Goal: Task Accomplishment & Management: Manage account settings

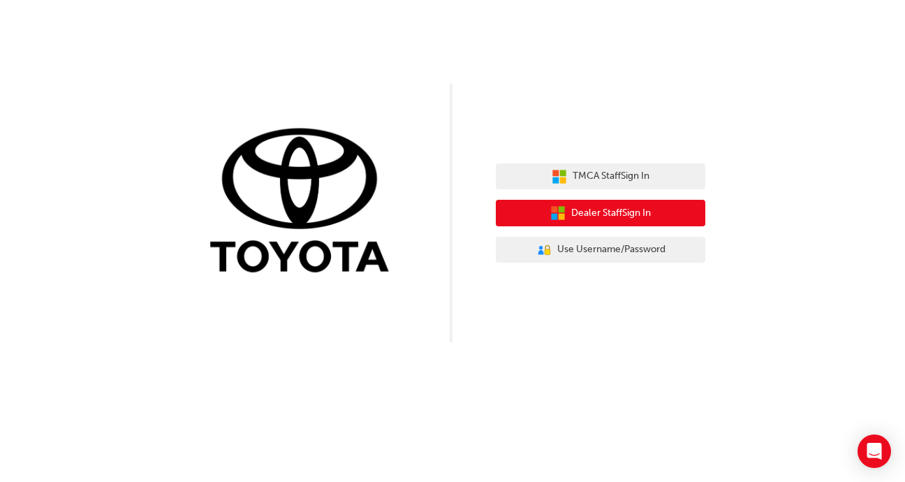
click at [642, 217] on span "Dealer Staff Sign In" at bounding box center [611, 213] width 80 height 16
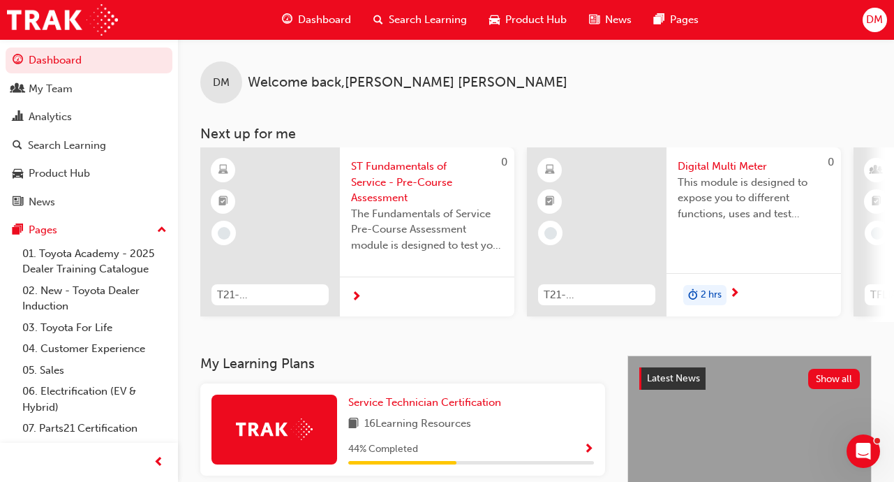
click at [115, 64] on link "Dashboard" at bounding box center [89, 60] width 167 height 26
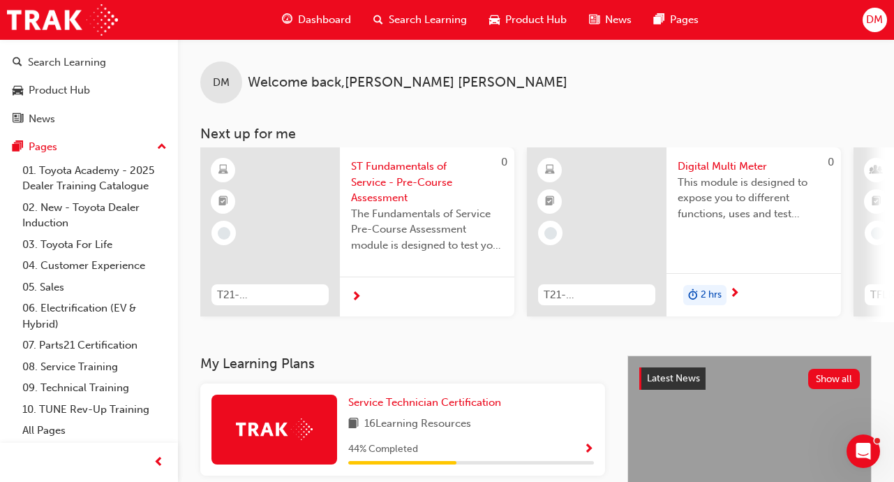
click at [305, 19] on span "Dashboard" at bounding box center [324, 20] width 53 height 16
click at [288, 19] on span "guage-icon" at bounding box center [287, 19] width 10 height 17
click at [45, 58] on div "Search Learning" at bounding box center [67, 62] width 78 height 16
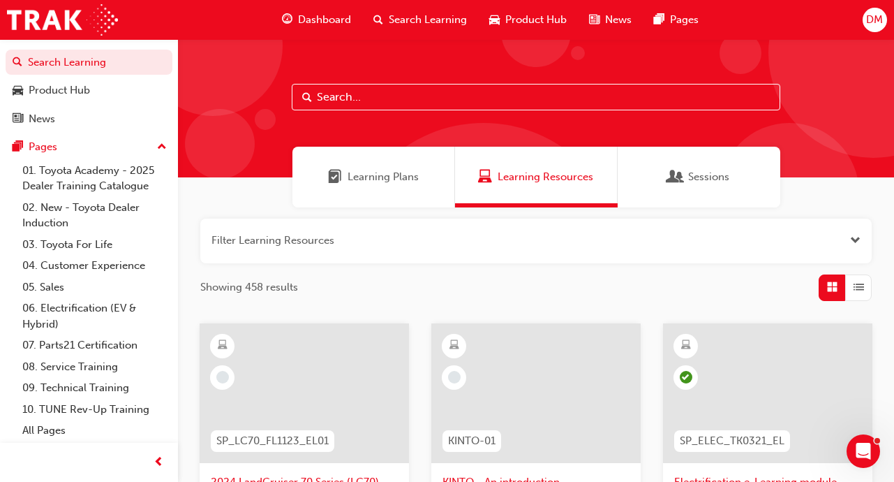
click at [376, 177] on span "Learning Plans" at bounding box center [383, 177] width 71 height 16
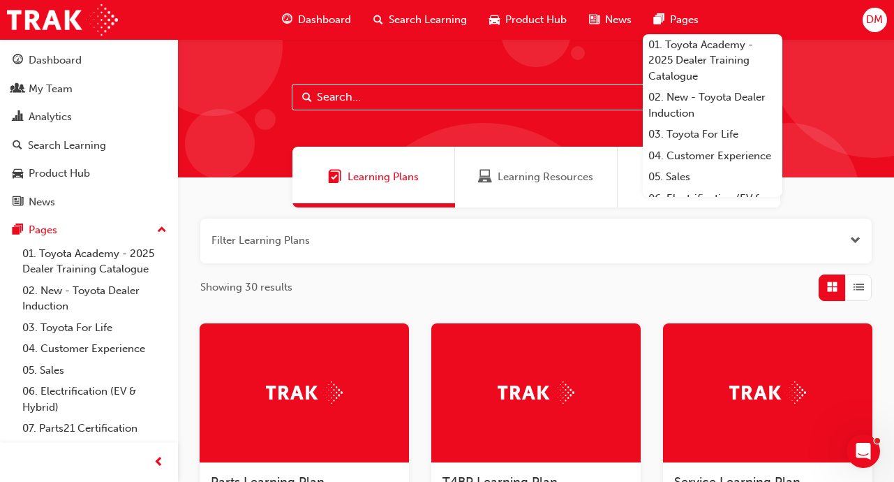
click at [52, 90] on div "My Team" at bounding box center [51, 89] width 44 height 16
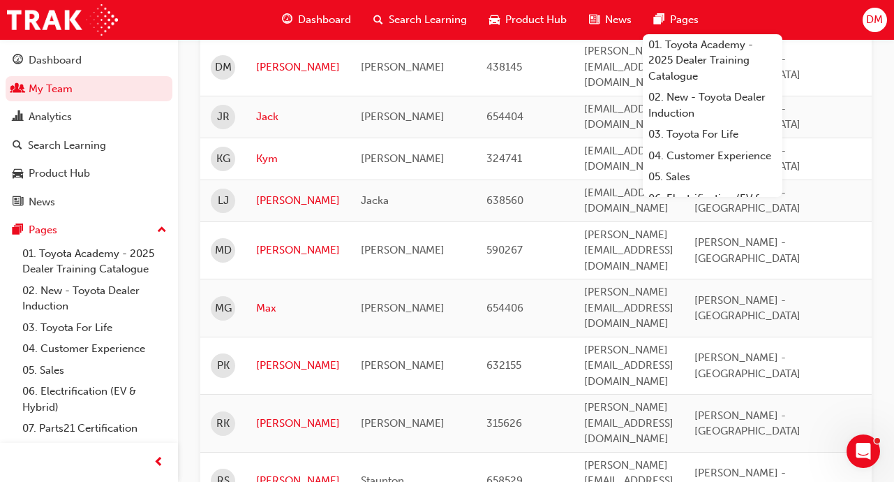
scroll to position [458, 0]
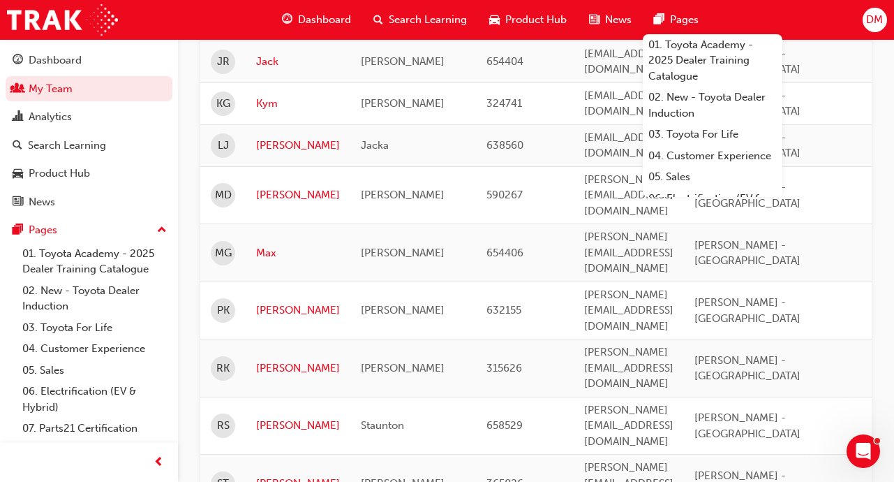
click at [747, 445] on div "My Team Upcoming Sessions My Team Name Email Organisation Job Position Departme…" at bounding box center [536, 136] width 716 height 1111
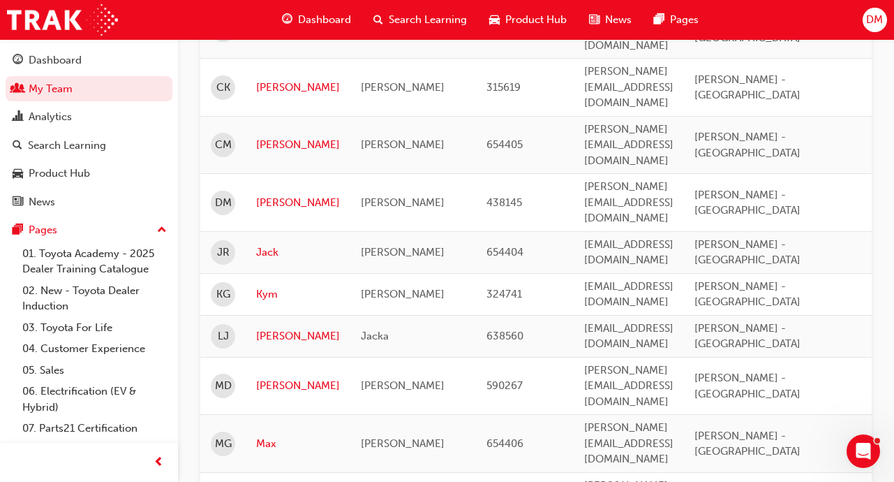
scroll to position [239, 0]
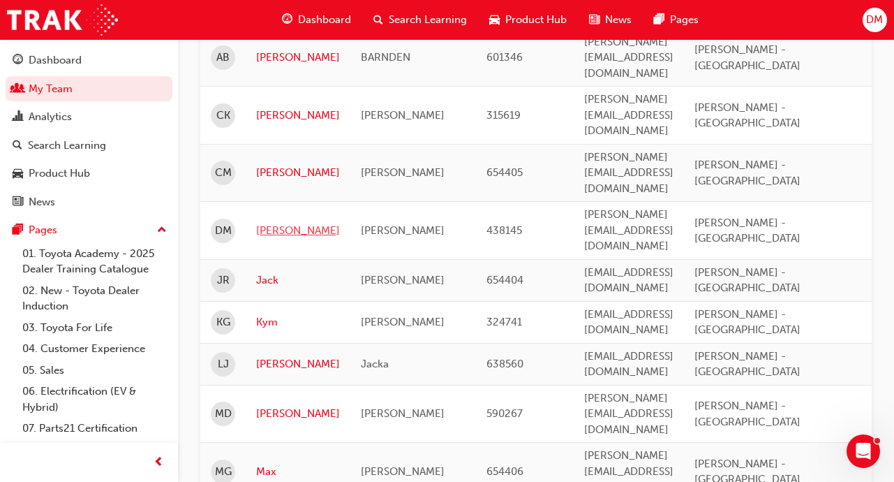
click at [263, 223] on link "[PERSON_NAME]" at bounding box center [298, 231] width 84 height 16
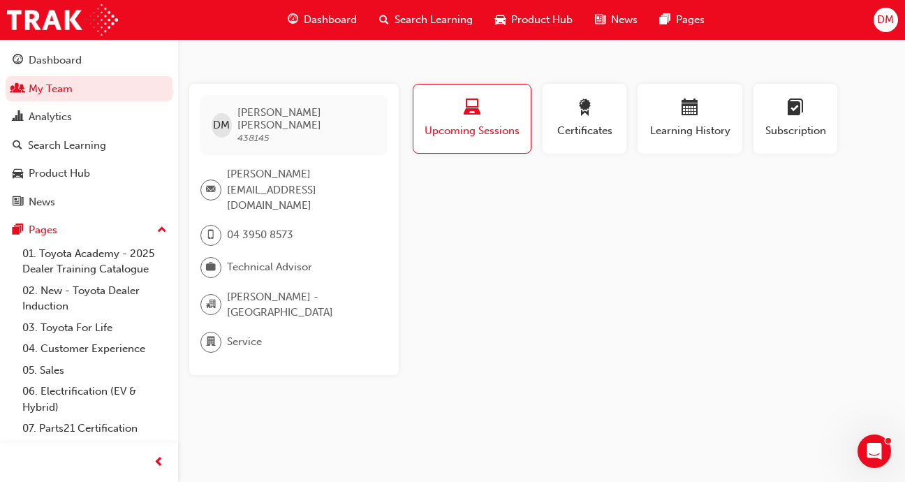
click at [690, 114] on span "calendar-icon" at bounding box center [689, 108] width 17 height 19
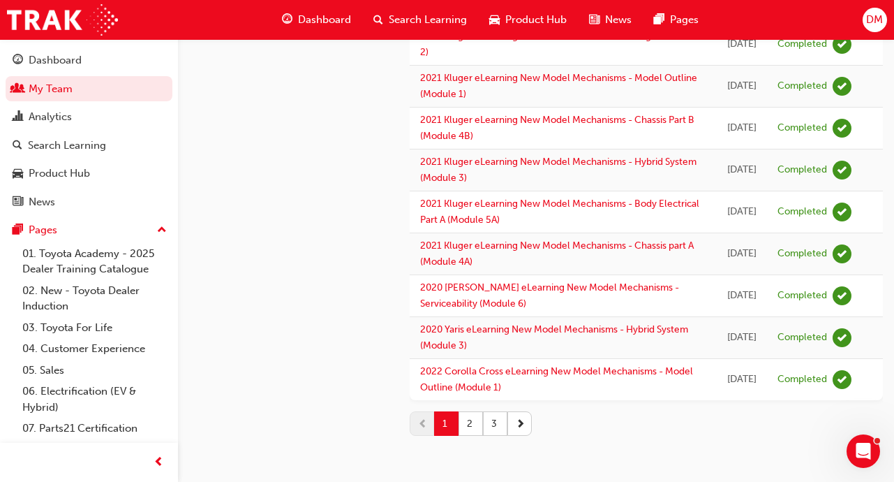
scroll to position [1869, 0]
click at [471, 420] on button "2" at bounding box center [471, 423] width 24 height 24
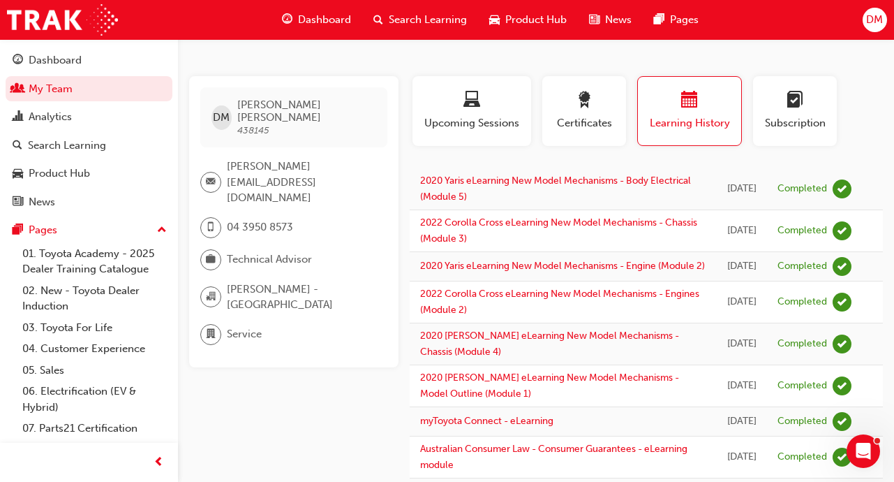
scroll to position [0, 0]
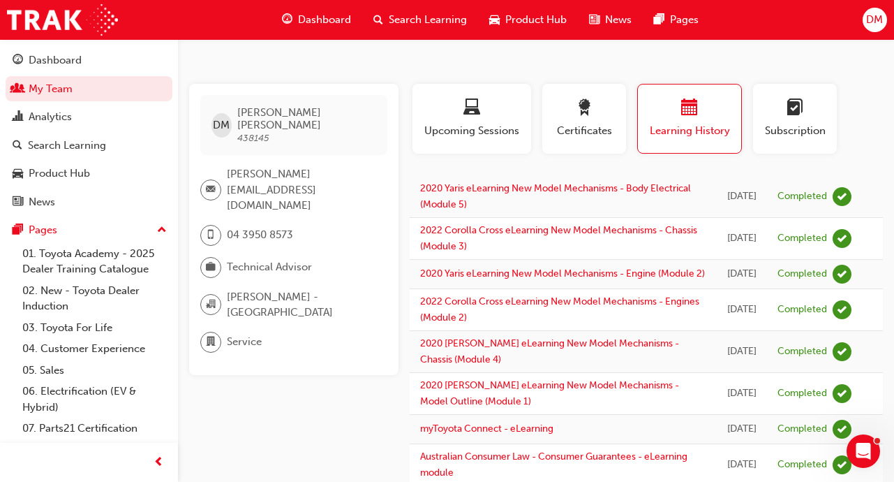
click at [882, 20] on span "DM" at bounding box center [874, 20] width 17 height 16
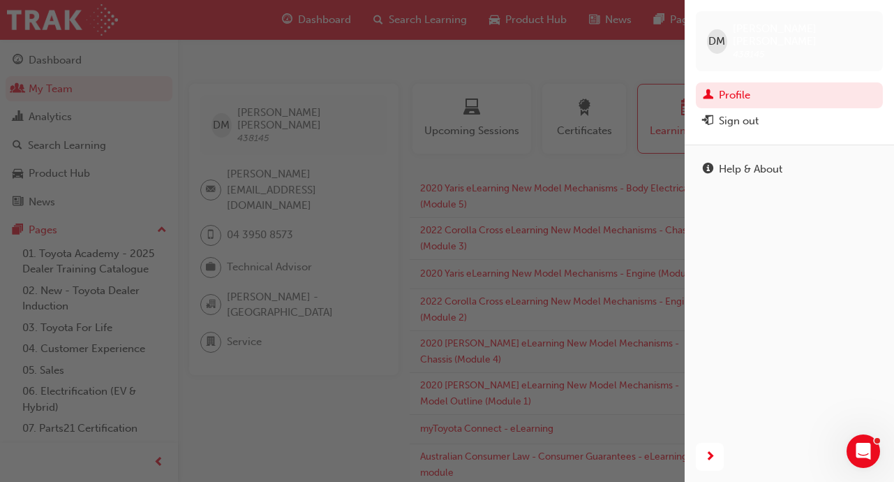
click at [752, 113] on div "Sign out" at bounding box center [739, 121] width 40 height 16
